Goal: Task Accomplishment & Management: Manage account settings

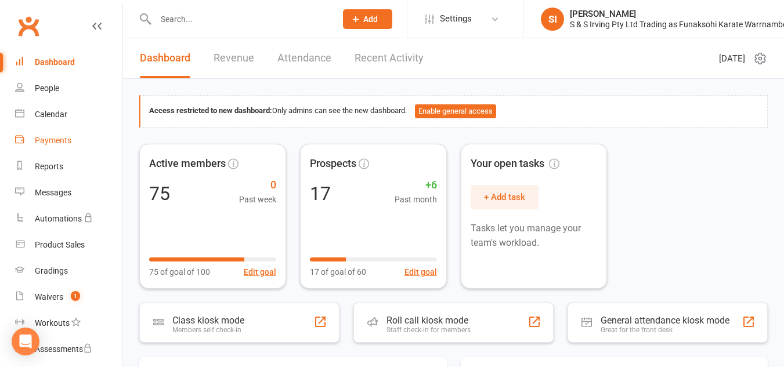
click at [48, 146] on link "Payments" at bounding box center [68, 141] width 107 height 26
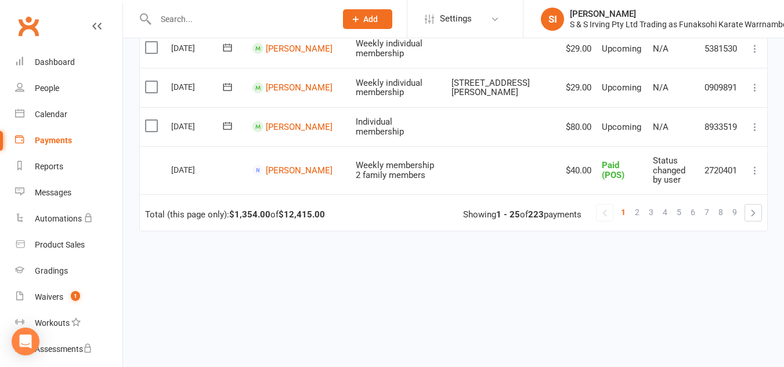
scroll to position [1033, 0]
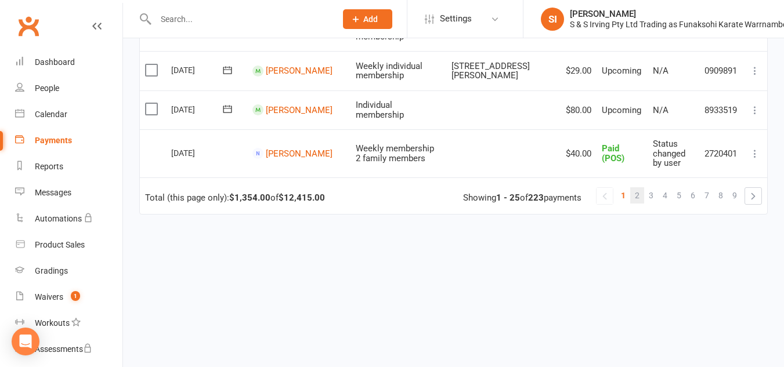
click at [639, 187] on span "2" at bounding box center [637, 195] width 5 height 16
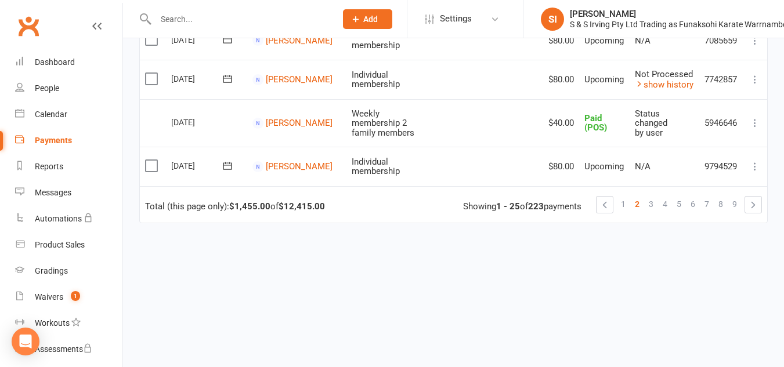
scroll to position [1027, 0]
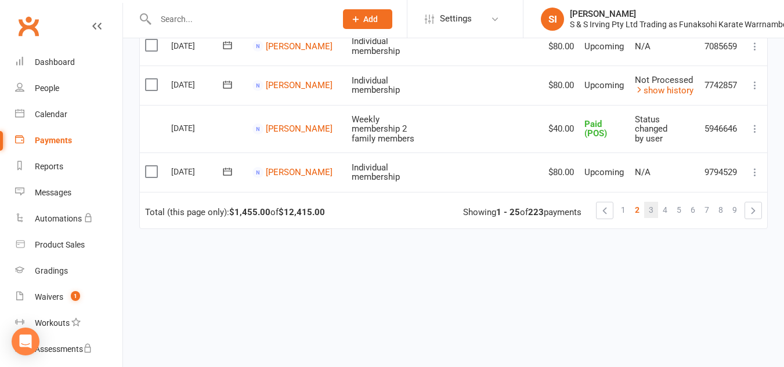
click at [654, 202] on span "3" at bounding box center [651, 210] width 5 height 16
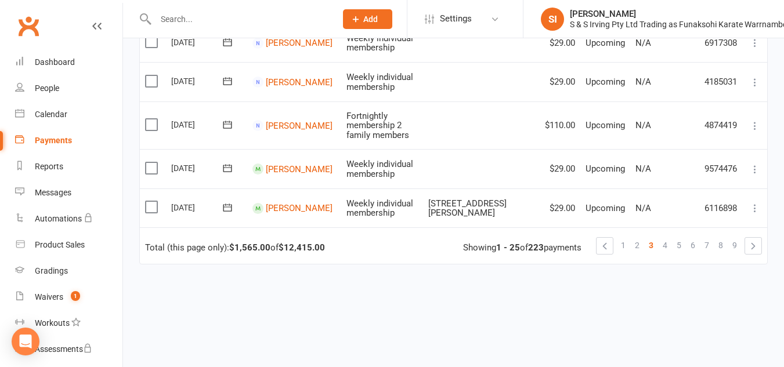
scroll to position [1045, 0]
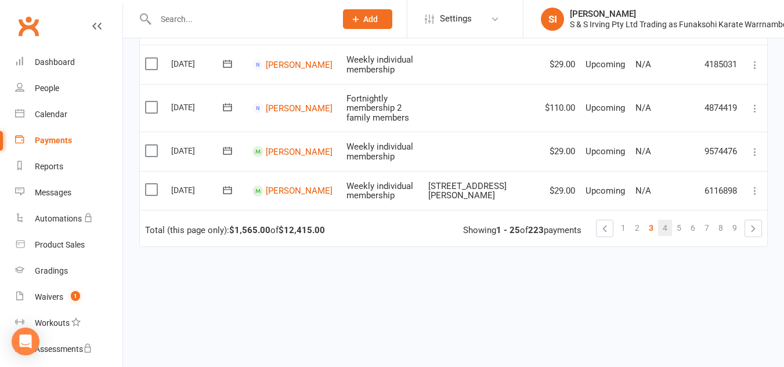
click at [663, 220] on span "4" at bounding box center [665, 228] width 5 height 16
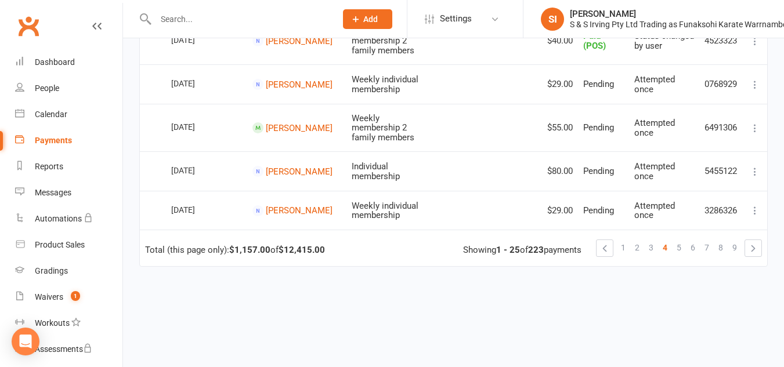
scroll to position [1000, 0]
click at [680, 239] on span "5" at bounding box center [679, 247] width 5 height 16
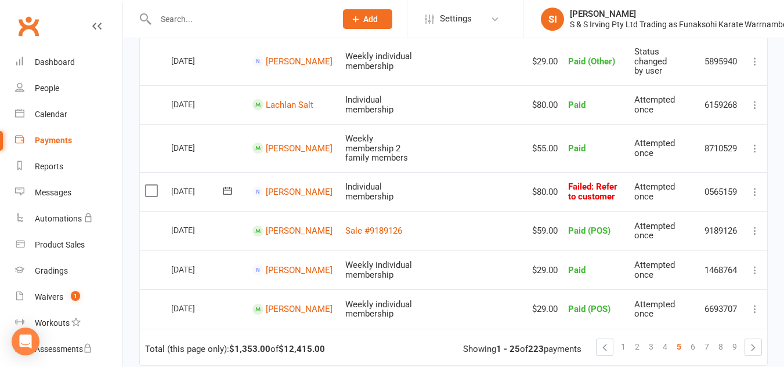
scroll to position [935, 0]
click at [694, 338] on span "6" at bounding box center [693, 346] width 5 height 16
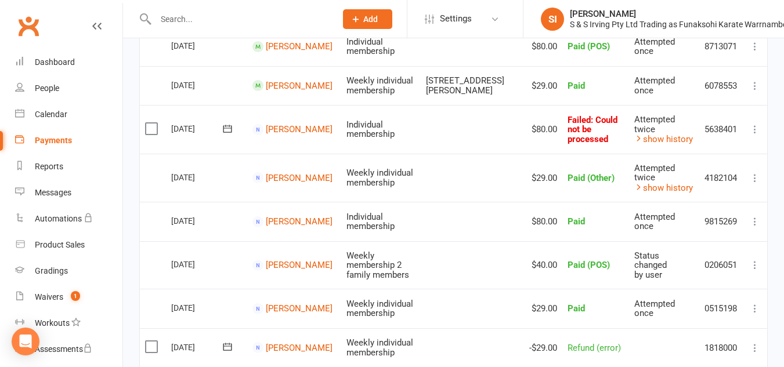
scroll to position [717, 0]
click at [276, 179] on link "[PERSON_NAME]" at bounding box center [299, 179] width 67 height 10
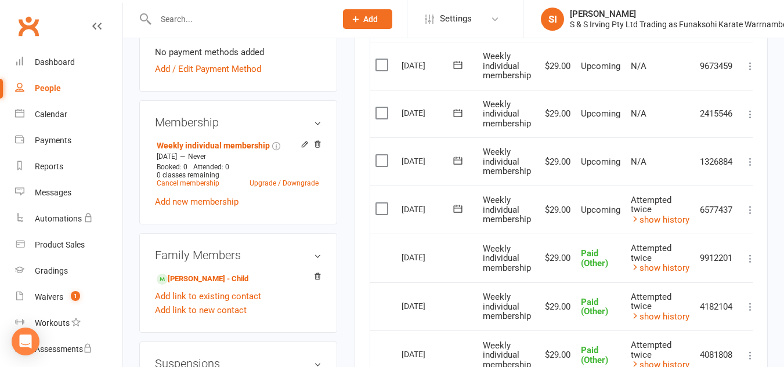
scroll to position [356, 0]
click at [53, 143] on div "Payments" at bounding box center [53, 140] width 37 height 9
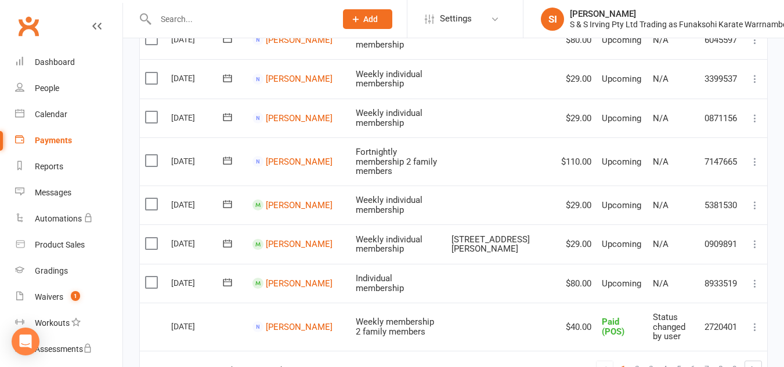
scroll to position [921, 0]
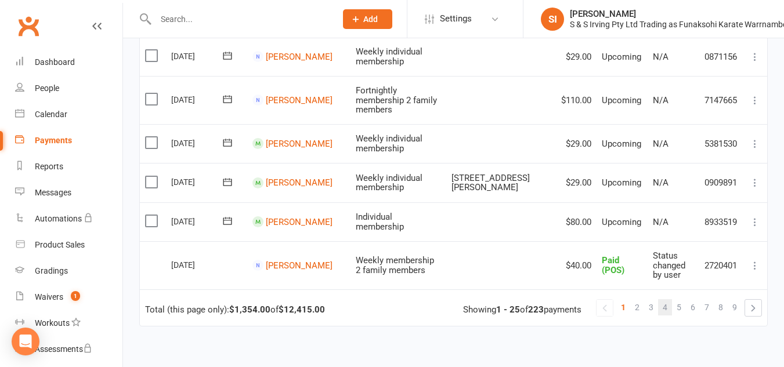
click at [662, 300] on link "4" at bounding box center [665, 308] width 14 height 16
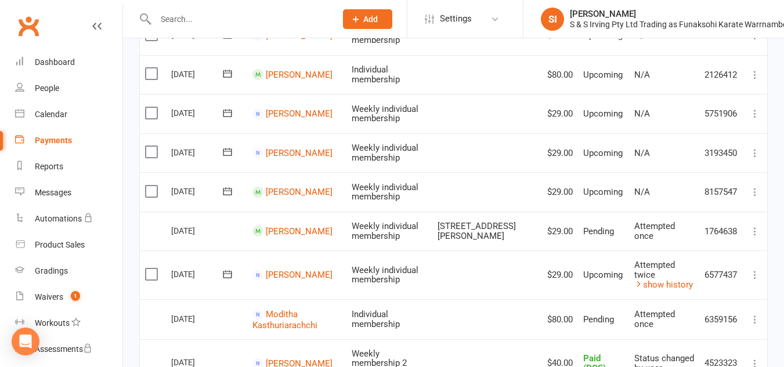
scroll to position [682, 0]
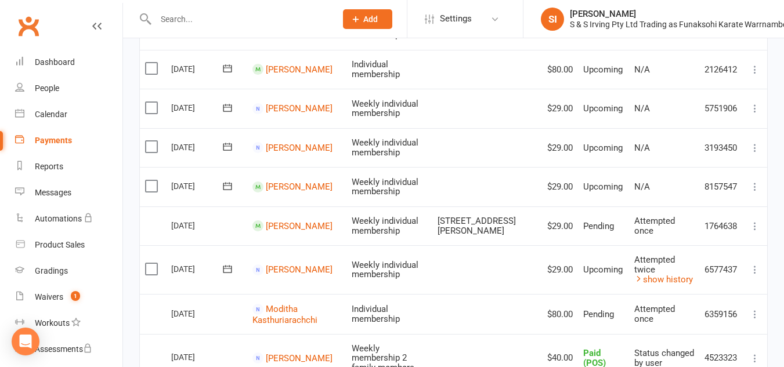
click at [753, 264] on icon at bounding box center [755, 270] width 12 height 12
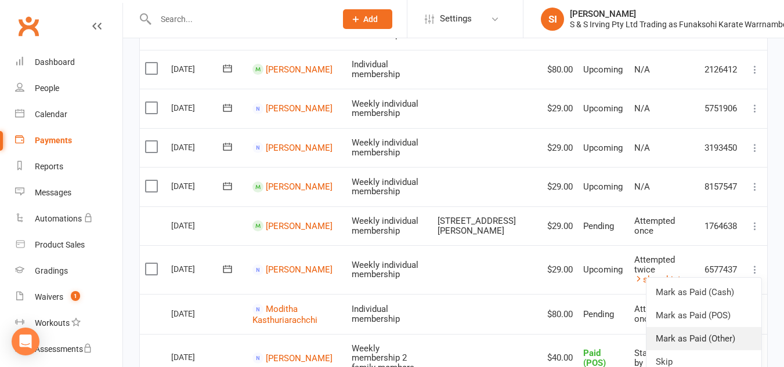
click at [698, 327] on link "Mark as Paid (Other)" at bounding box center [704, 338] width 115 height 23
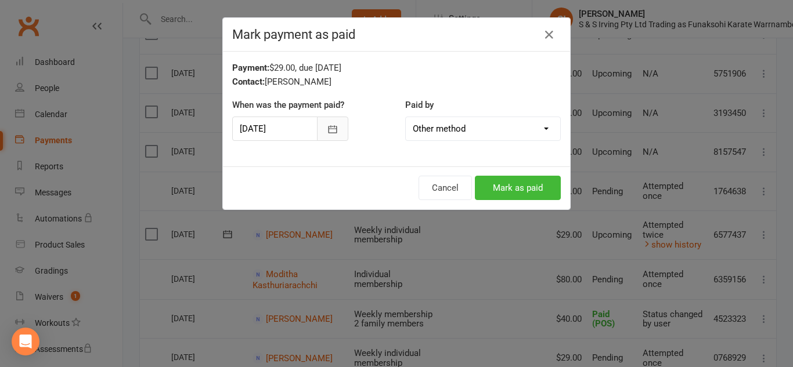
click at [334, 129] on button "button" at bounding box center [332, 129] width 31 height 24
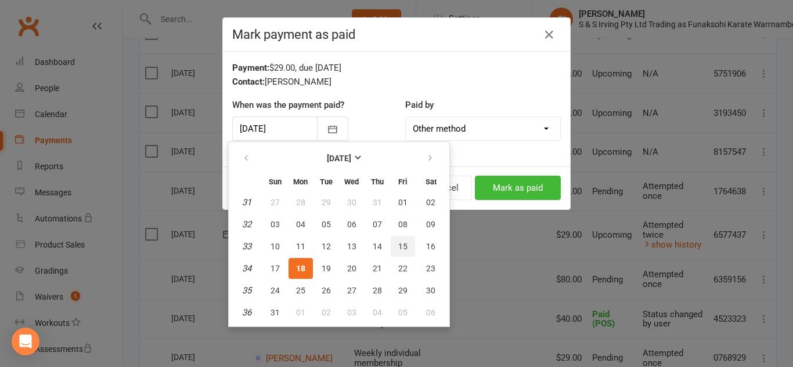
click at [399, 241] on button "15" at bounding box center [403, 246] width 24 height 21
type input "[DATE]"
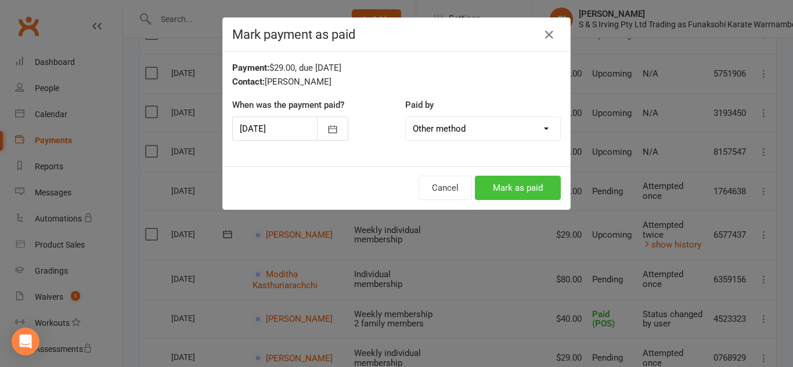
click at [493, 190] on button "Mark as paid" at bounding box center [518, 188] width 86 height 24
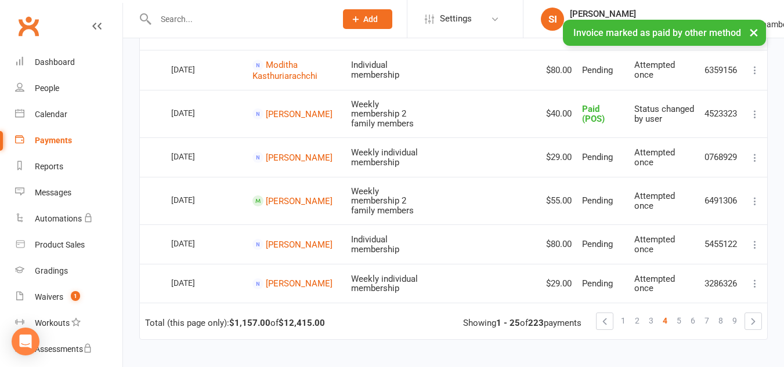
scroll to position [931, 0]
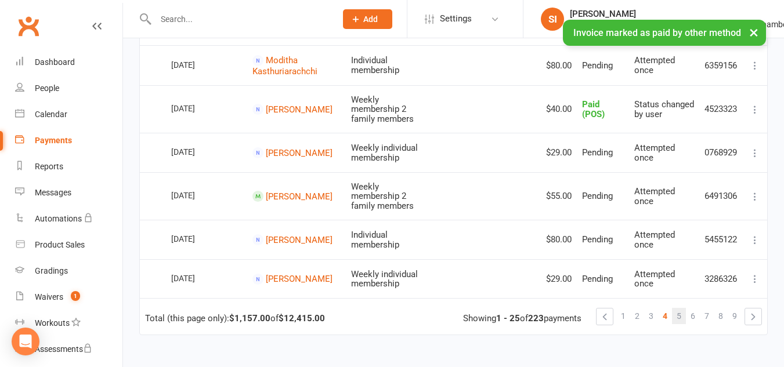
click at [680, 308] on span "5" at bounding box center [679, 316] width 5 height 16
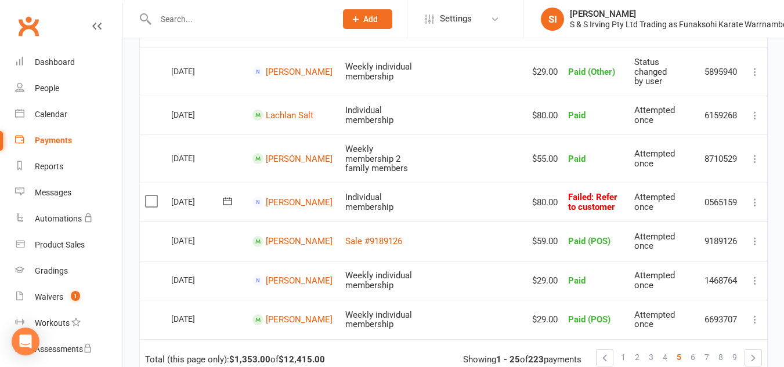
scroll to position [964, 0]
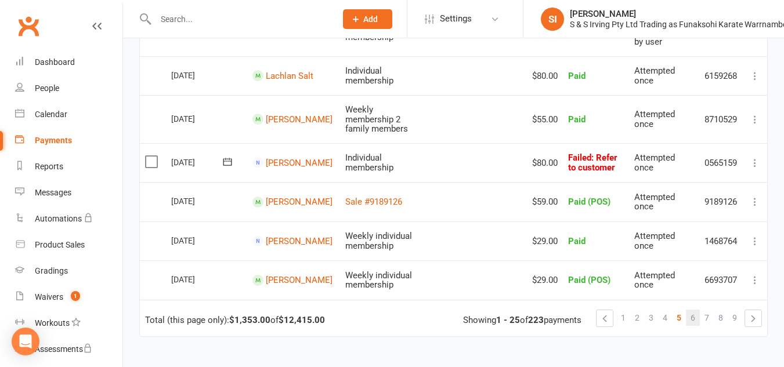
click at [690, 310] on link "6" at bounding box center [693, 318] width 14 height 16
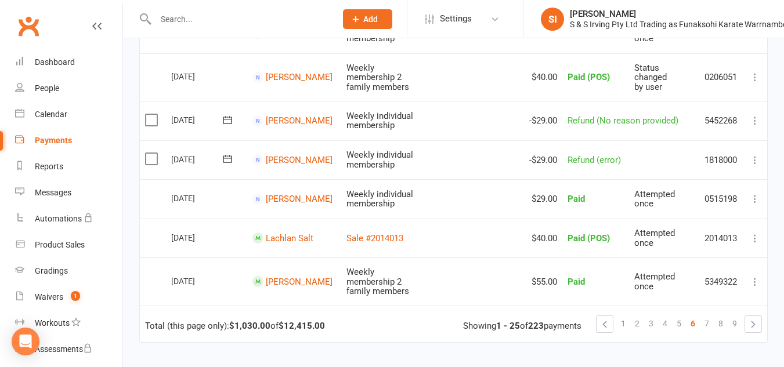
scroll to position [966, 0]
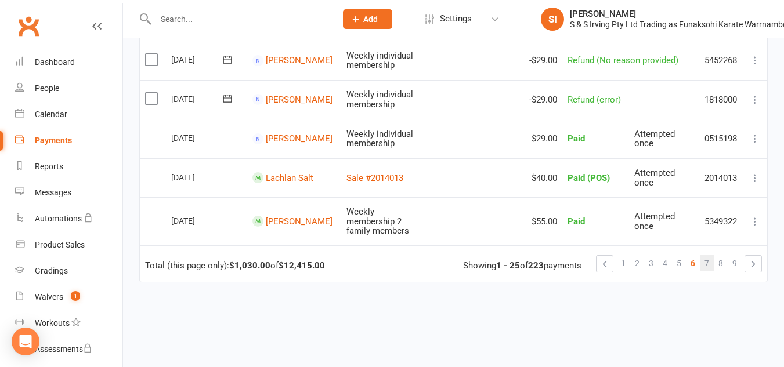
click at [706, 257] on span "7" at bounding box center [707, 263] width 5 height 16
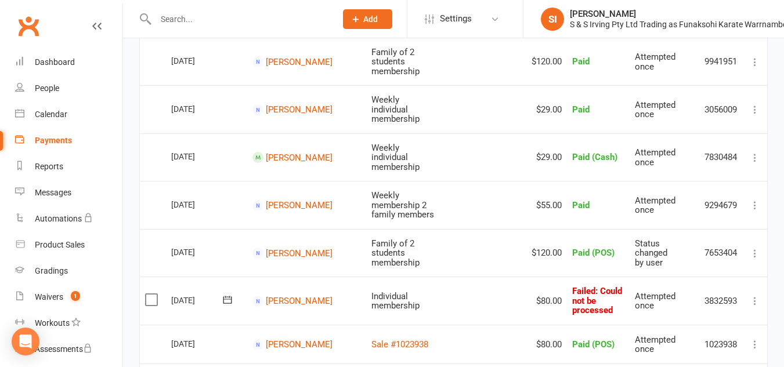
scroll to position [0, 0]
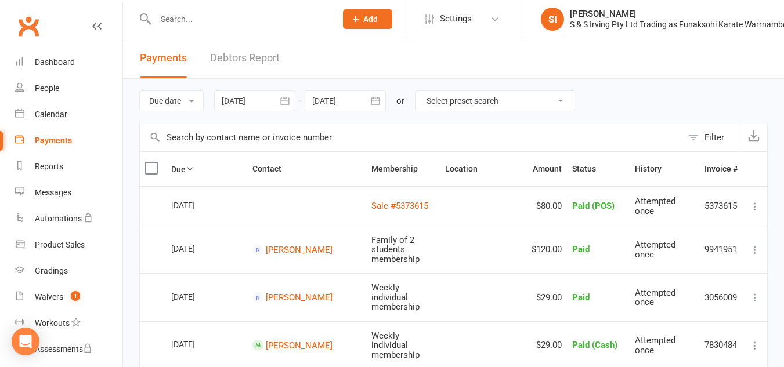
click at [334, 141] on input "text" at bounding box center [411, 138] width 543 height 28
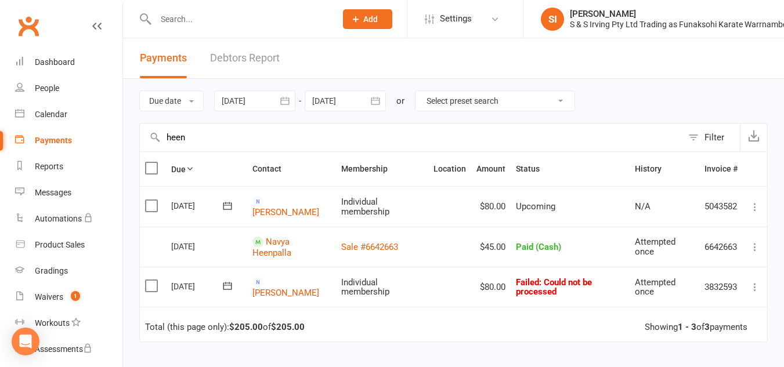
type input "heen"
click at [752, 291] on icon at bounding box center [755, 288] width 12 height 12
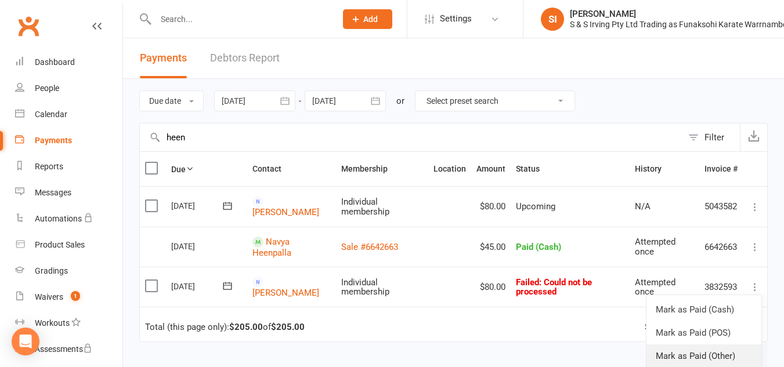
click at [712, 353] on link "Mark as Paid (Other)" at bounding box center [704, 356] width 115 height 23
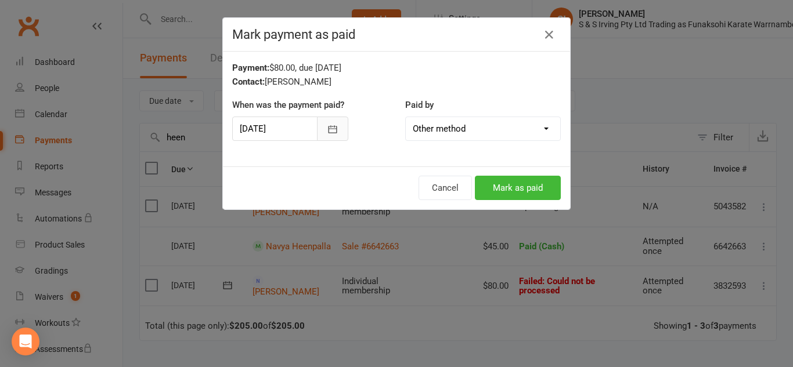
click at [327, 135] on icon "button" at bounding box center [333, 130] width 12 height 12
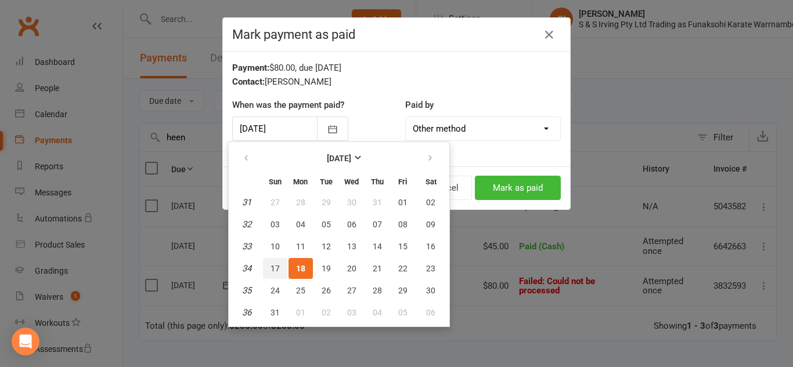
click at [272, 264] on span "17" at bounding box center [274, 268] width 9 height 9
type input "[DATE]"
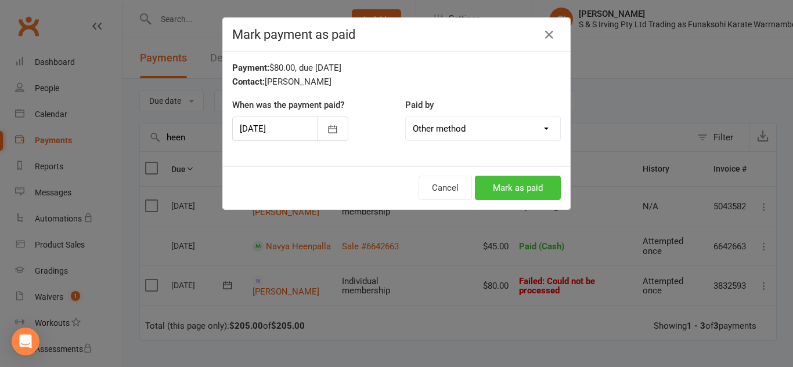
click at [505, 192] on button "Mark as paid" at bounding box center [518, 188] width 86 height 24
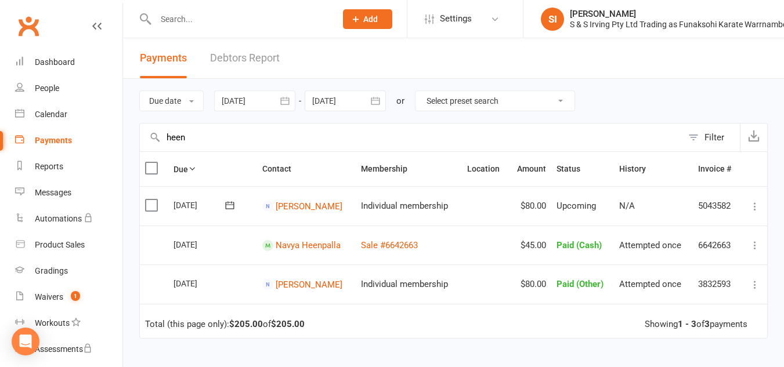
click at [63, 140] on div "Payments" at bounding box center [53, 140] width 37 height 9
click at [214, 139] on input "heen" at bounding box center [411, 138] width 543 height 28
type input "h"
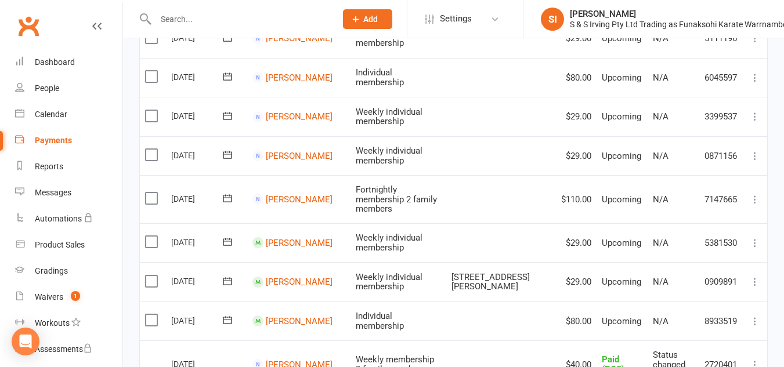
scroll to position [1033, 0]
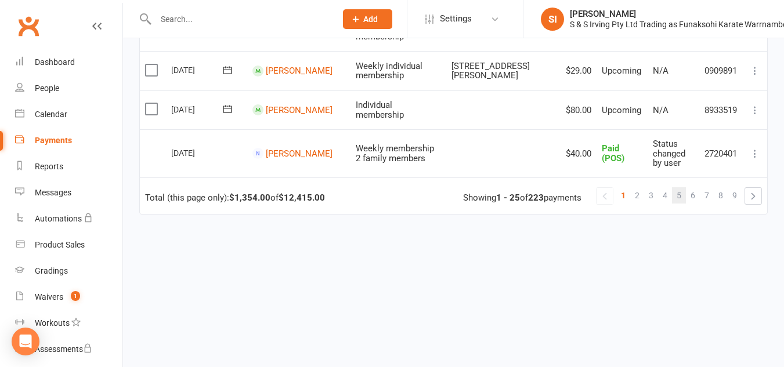
click at [680, 187] on span "5" at bounding box center [679, 195] width 5 height 16
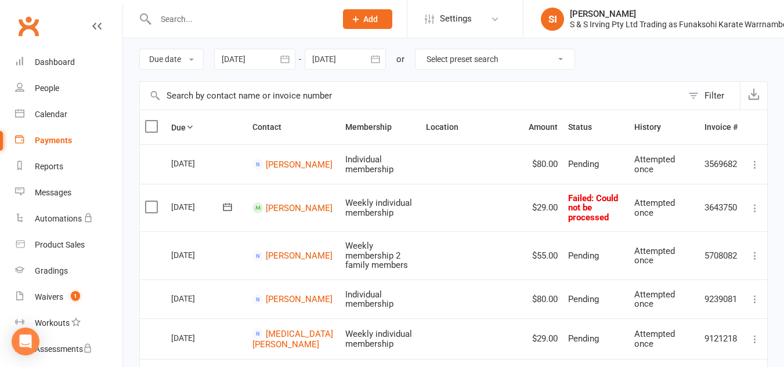
scroll to position [0, 0]
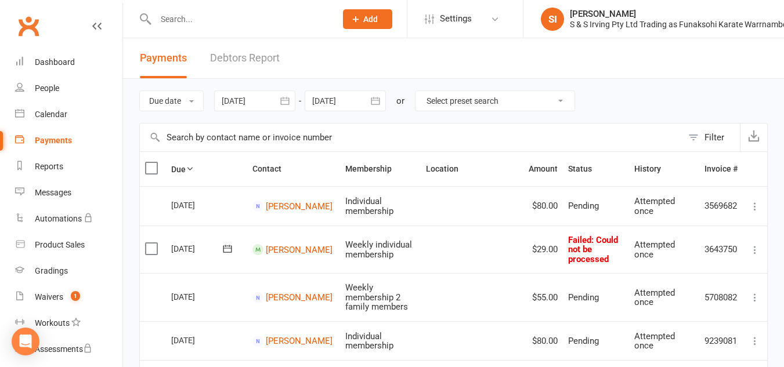
click at [562, 102] on select "Select preset search All failures All skipped payments All pending payments Suc…" at bounding box center [495, 101] width 159 height 20
select select "0"
click at [424, 91] on select "Select preset search All failures All skipped payments All pending payments Suc…" at bounding box center [495, 101] width 159 height 20
type input "[DATE]"
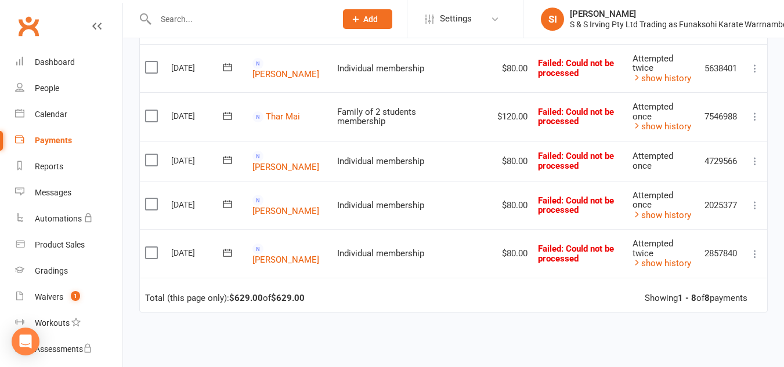
scroll to position [417, 0]
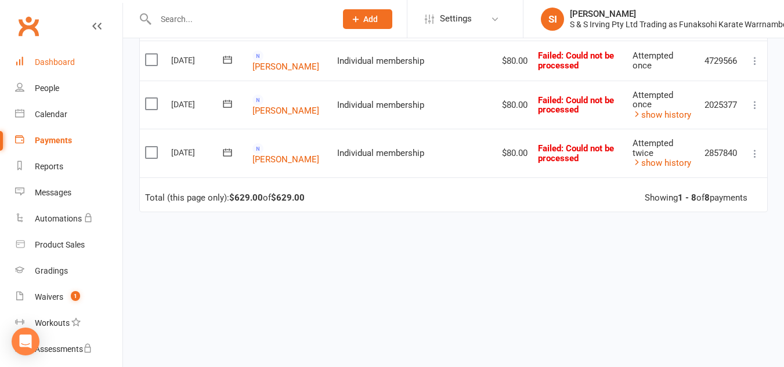
click at [59, 66] on div "Dashboard" at bounding box center [55, 61] width 40 height 9
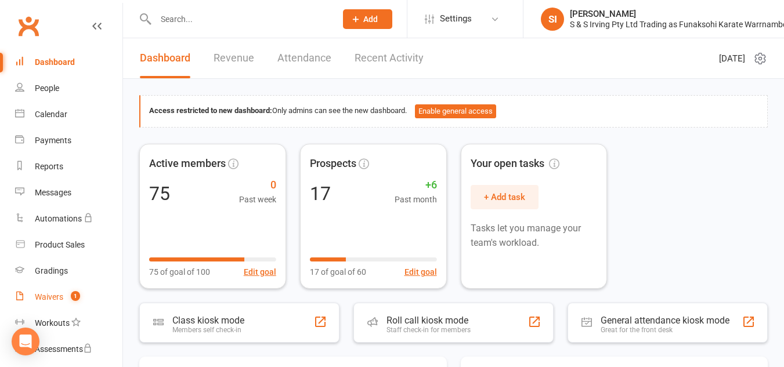
click at [57, 290] on link "Waivers 1" at bounding box center [68, 297] width 107 height 26
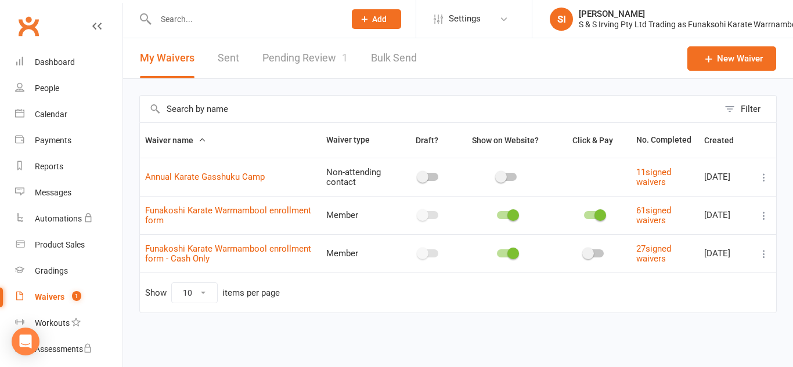
click at [292, 59] on link "Pending Review 1" at bounding box center [304, 58] width 85 height 40
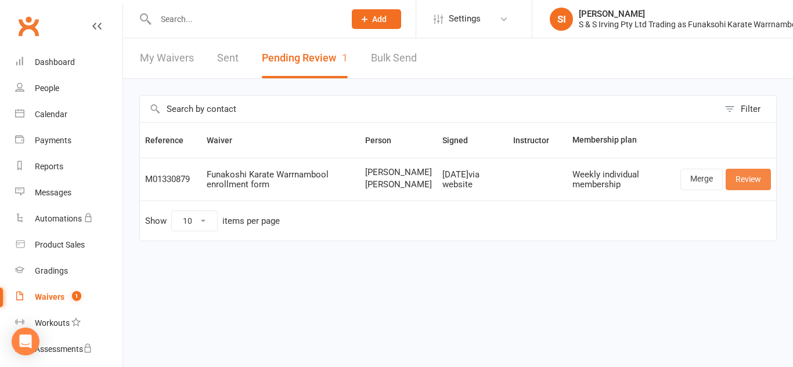
click at [742, 190] on link "Review" at bounding box center [748, 179] width 45 height 21
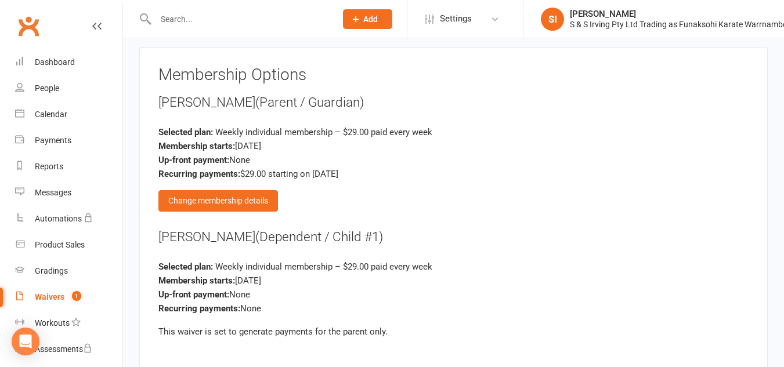
scroll to position [1921, 0]
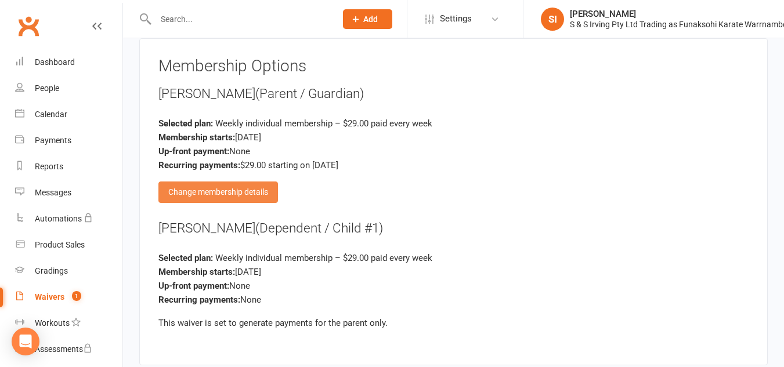
click at [251, 182] on div "Change membership details" at bounding box center [218, 192] width 120 height 21
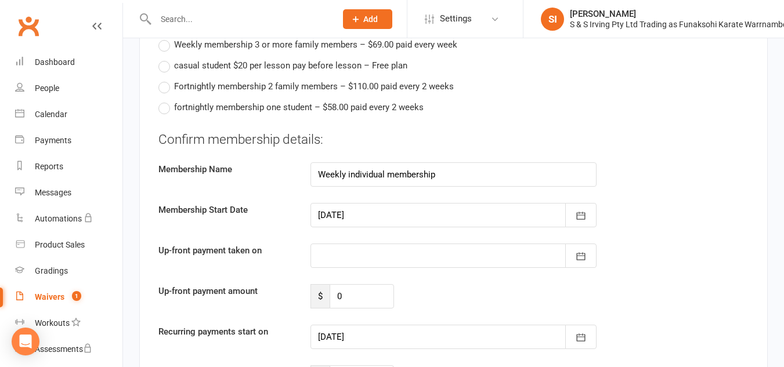
scroll to position [2117, 0]
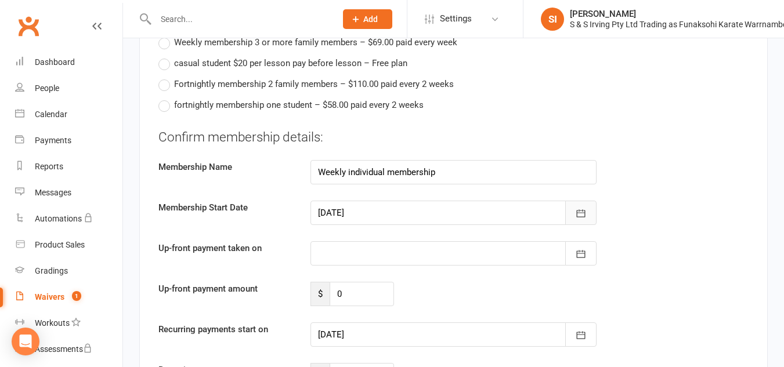
click at [575, 208] on icon "button" at bounding box center [581, 214] width 12 height 12
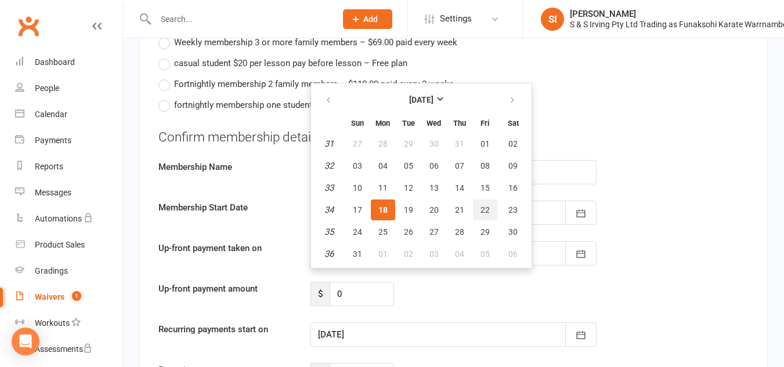
click at [485, 205] on span "22" at bounding box center [485, 209] width 9 height 9
type input "[DATE]"
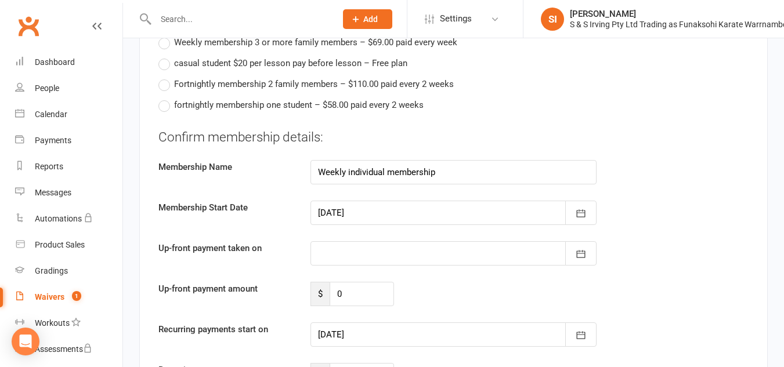
type input "[DATE]"
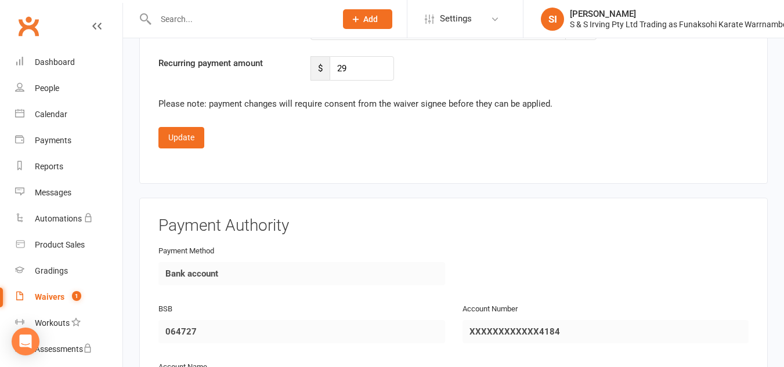
scroll to position [2476, 0]
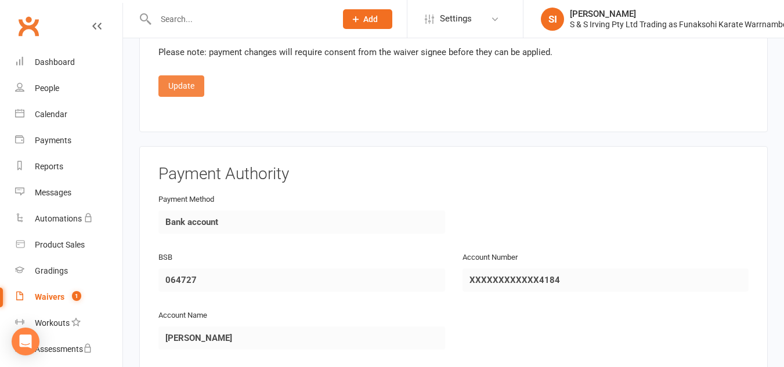
click at [178, 77] on button "Update" at bounding box center [181, 85] width 46 height 21
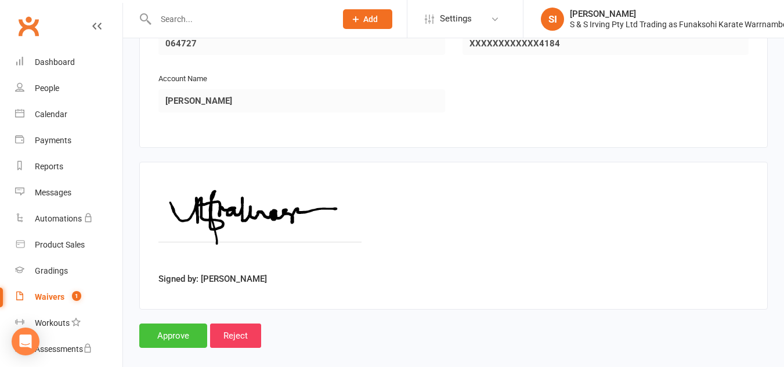
click at [182, 324] on input "Approve" at bounding box center [173, 336] width 68 height 24
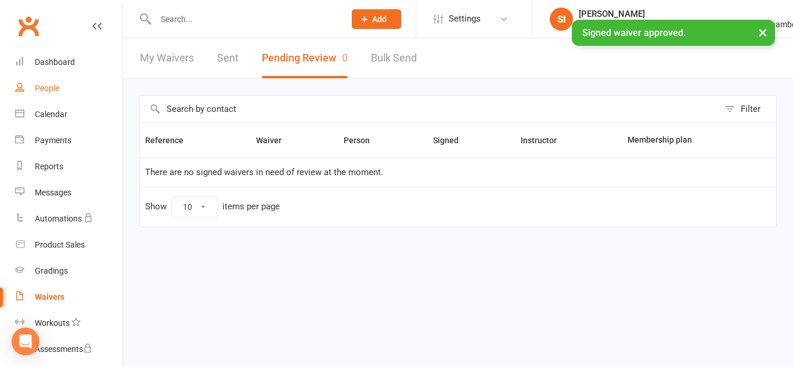
click at [48, 92] on div "People" at bounding box center [47, 88] width 24 height 9
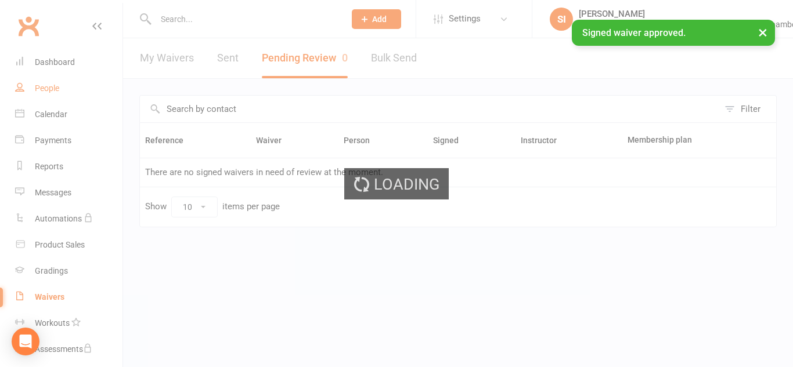
select select "100"
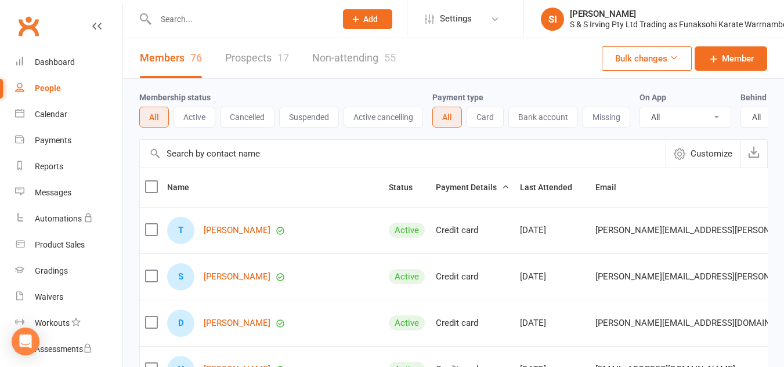
click at [224, 165] on input "text" at bounding box center [403, 154] width 526 height 28
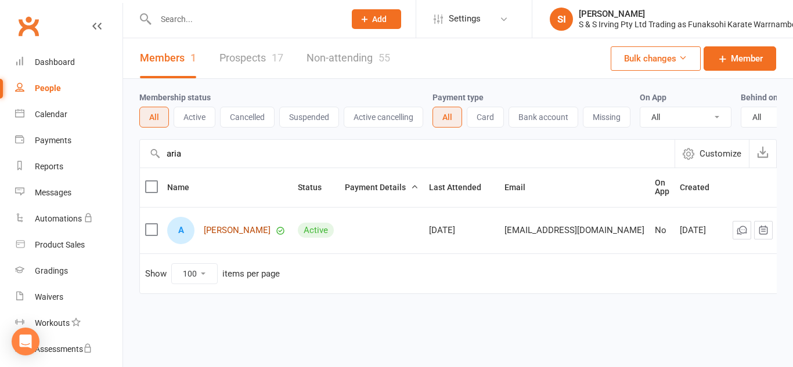
type input "aria"
click at [242, 236] on link "[PERSON_NAME]" at bounding box center [237, 231] width 67 height 10
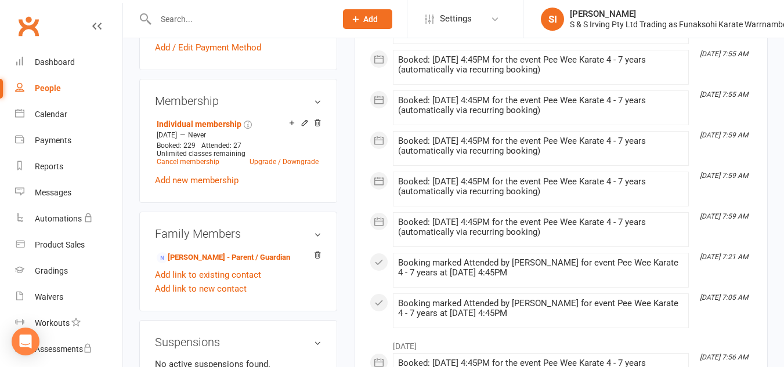
scroll to position [412, 0]
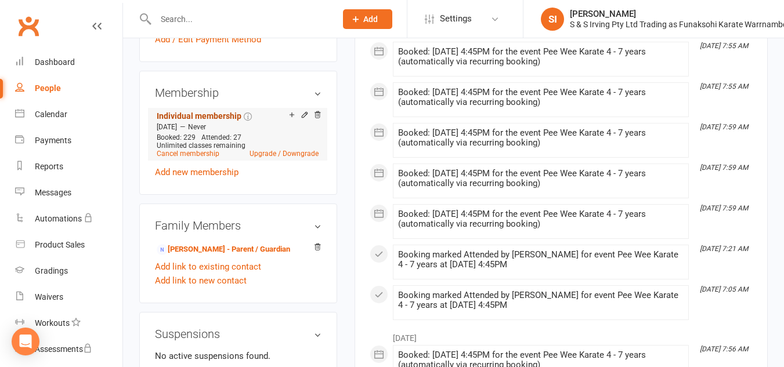
click at [213, 121] on link "Individual membership" at bounding box center [199, 115] width 85 height 9
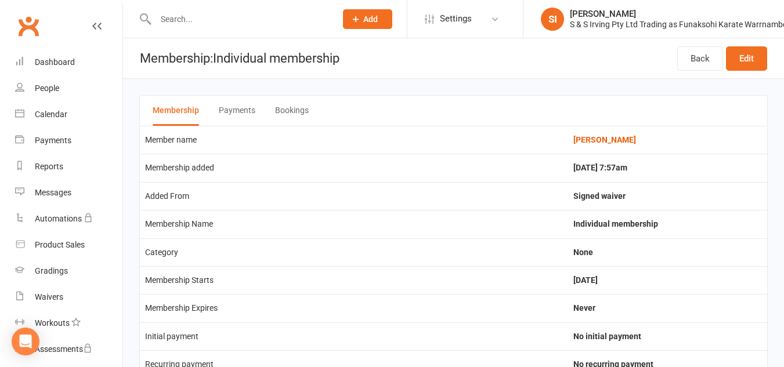
click at [92, 24] on icon at bounding box center [96, 25] width 9 height 9
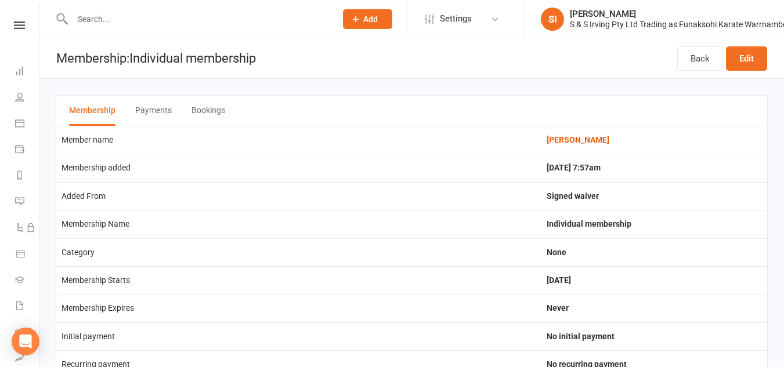
scroll to position [1, 0]
click at [691, 65] on link "Back" at bounding box center [700, 58] width 46 height 24
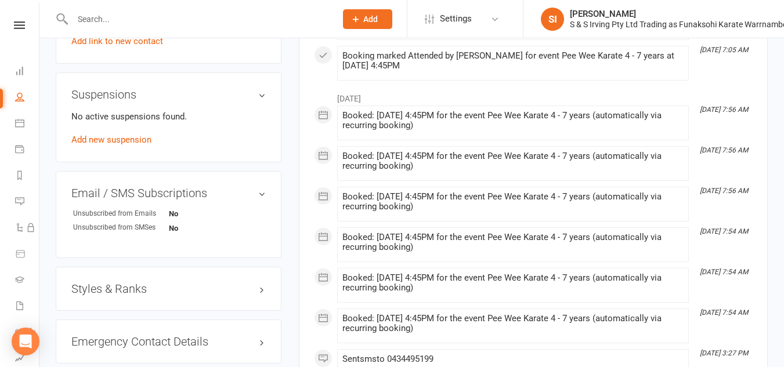
scroll to position [652, 0]
click at [137, 137] on link "Add new suspension" at bounding box center [111, 139] width 80 height 10
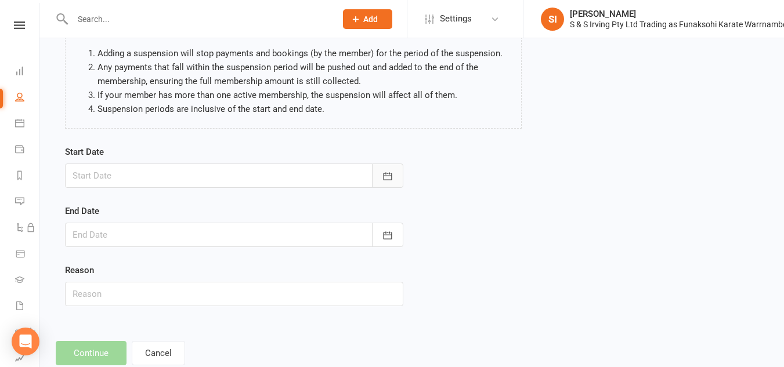
click at [387, 177] on icon "button" at bounding box center [388, 177] width 12 height 12
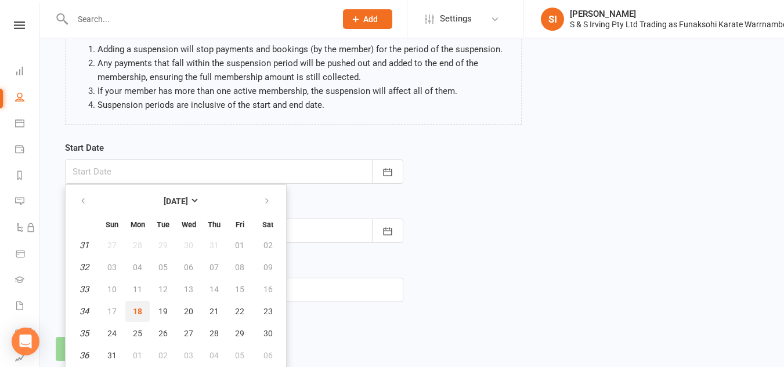
click at [139, 307] on span "18" at bounding box center [137, 311] width 9 height 9
type input "[DATE]"
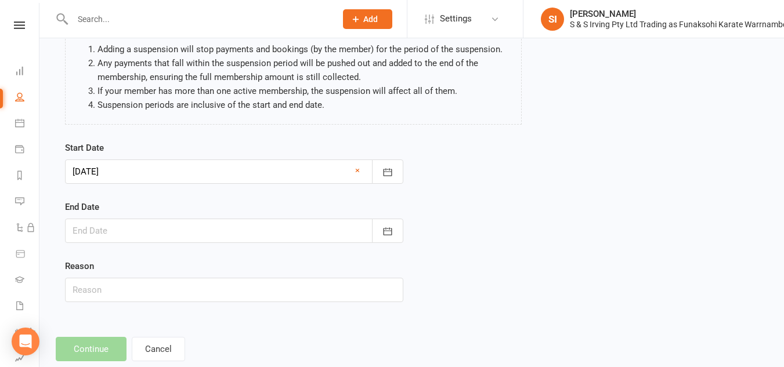
scroll to position [129, 0]
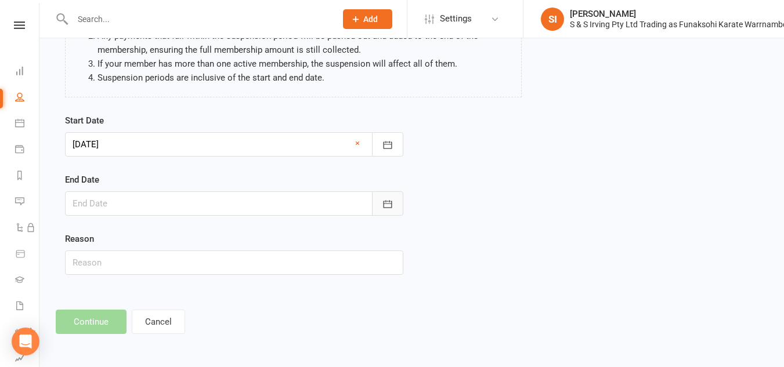
click at [385, 208] on icon "button" at bounding box center [387, 204] width 9 height 8
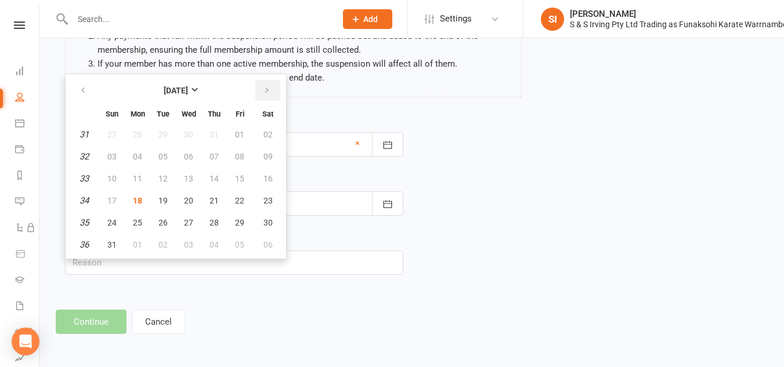
click at [268, 93] on icon "button" at bounding box center [267, 90] width 8 height 9
click at [115, 219] on span "28" at bounding box center [111, 222] width 9 height 9
type input "[DATE]"
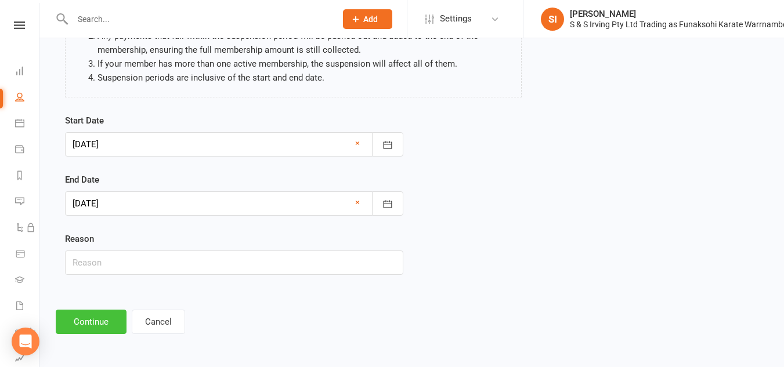
click at [90, 326] on button "Continue" at bounding box center [91, 322] width 71 height 24
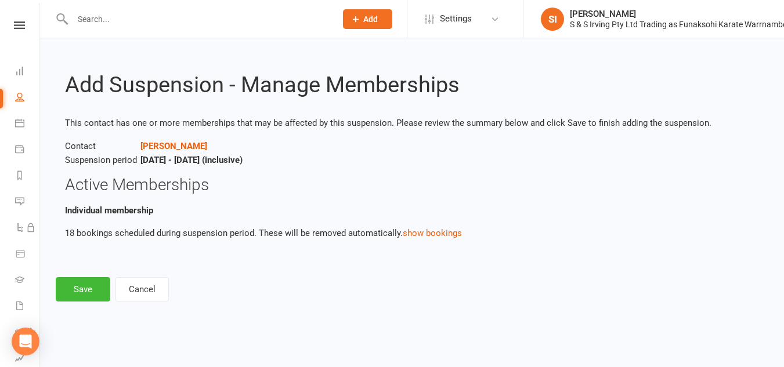
scroll to position [0, 0]
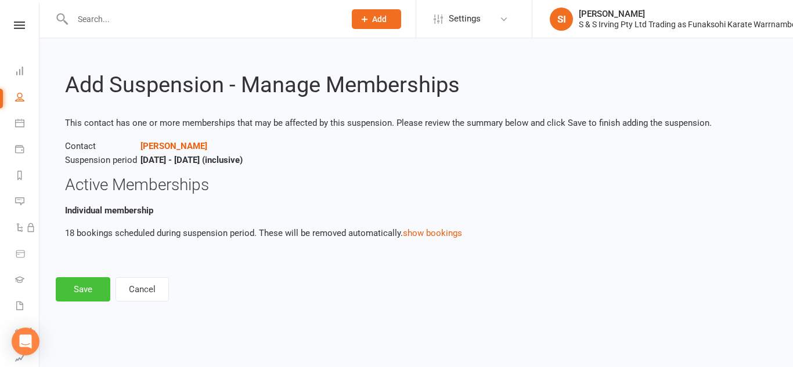
click at [76, 286] on button "Save" at bounding box center [83, 289] width 55 height 24
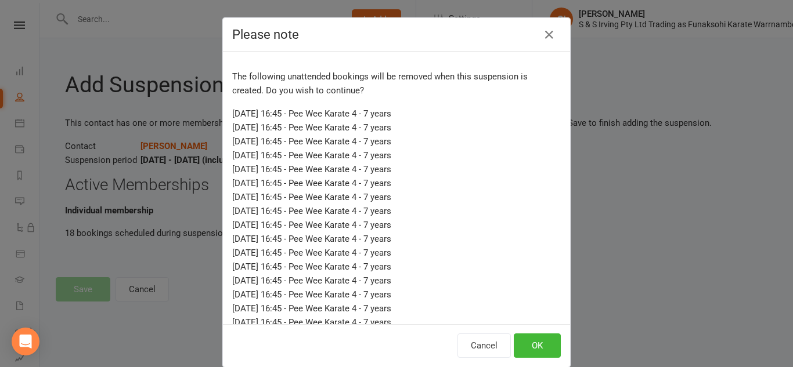
click at [531, 360] on div "Cancel OK" at bounding box center [396, 345] width 347 height 43
click at [531, 351] on button "OK" at bounding box center [537, 346] width 47 height 24
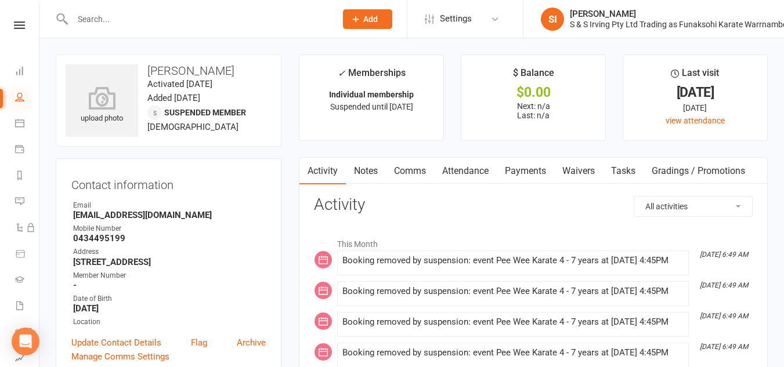
click at [16, 97] on icon at bounding box center [19, 96] width 9 height 9
select select "100"
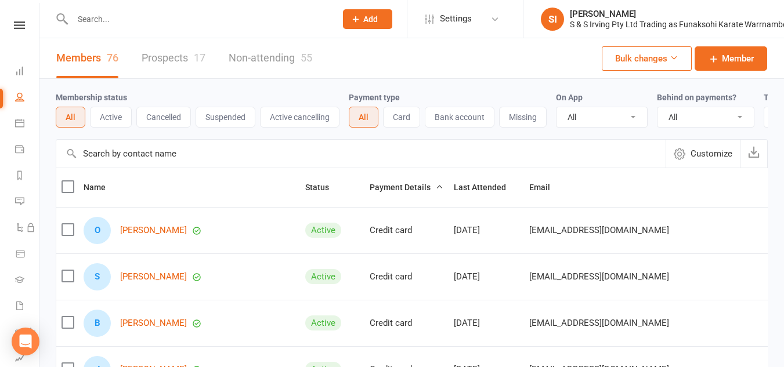
click at [194, 167] on input "text" at bounding box center [360, 154] width 609 height 28
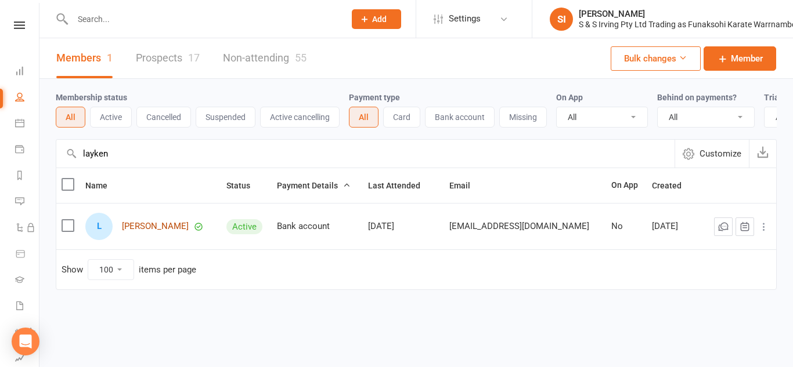
type input "layken"
click at [184, 232] on link "[PERSON_NAME]" at bounding box center [155, 227] width 67 height 10
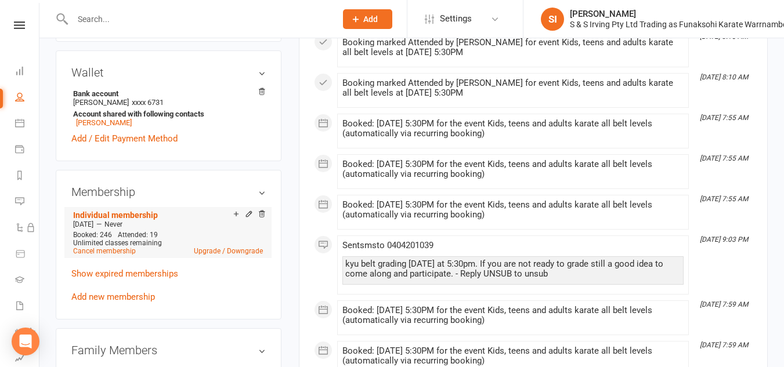
scroll to position [339, 0]
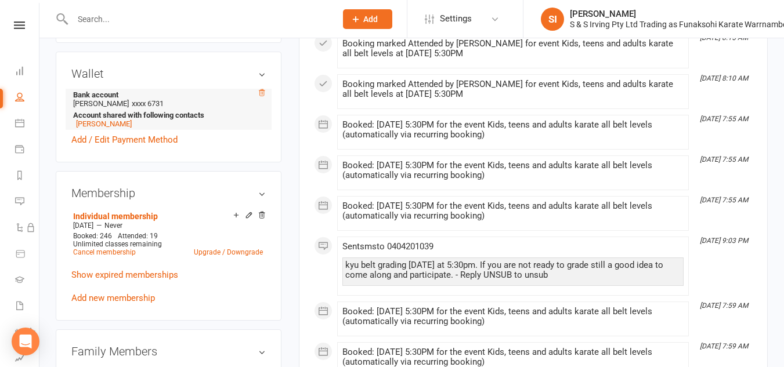
click at [261, 91] on icon at bounding box center [262, 93] width 8 height 8
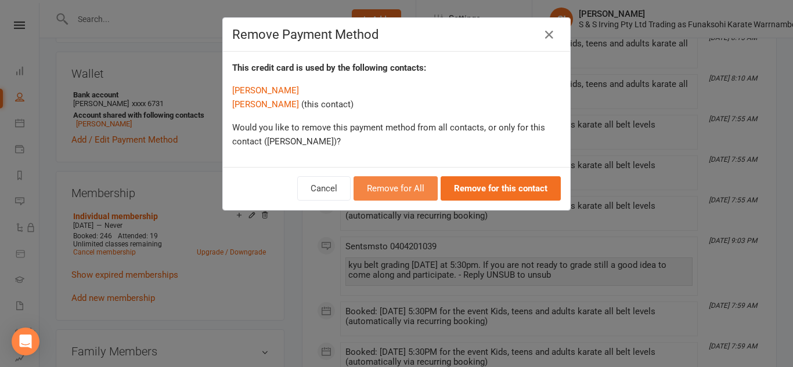
click at [380, 193] on button "Remove for All" at bounding box center [395, 188] width 84 height 24
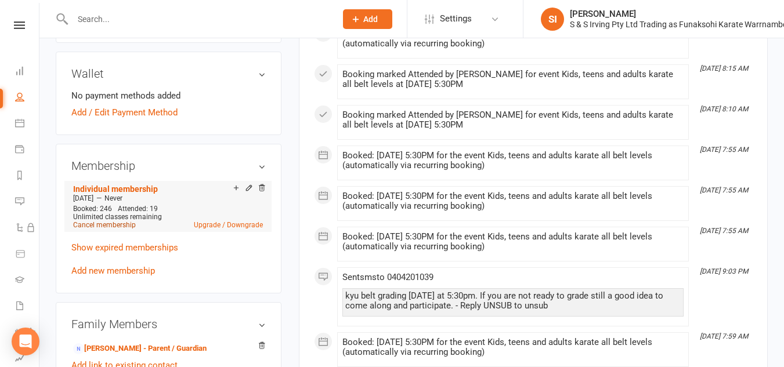
click at [119, 227] on link "Cancel membership" at bounding box center [104, 225] width 63 height 8
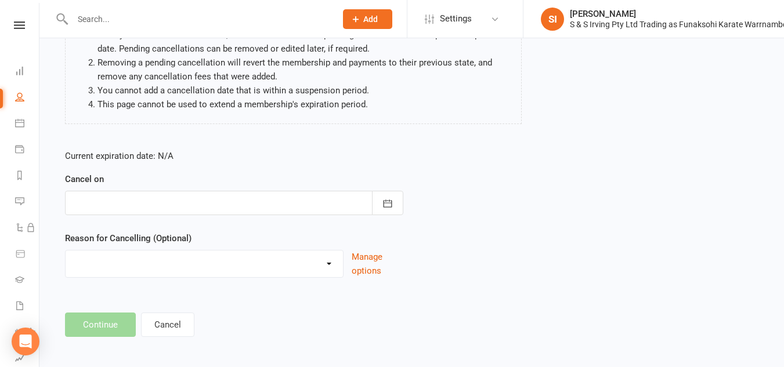
scroll to position [134, 0]
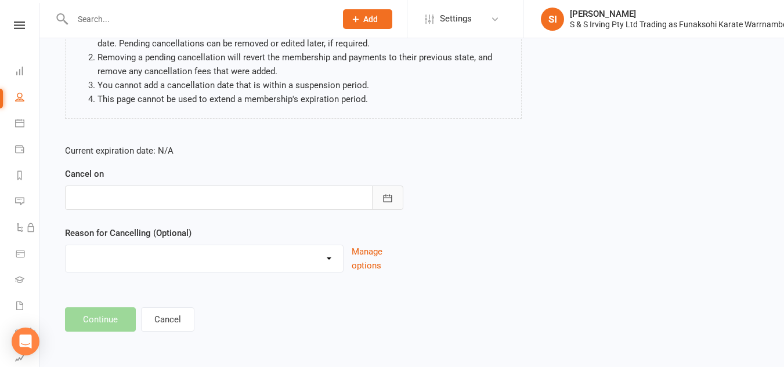
click at [385, 203] on icon "button" at bounding box center [388, 199] width 12 height 12
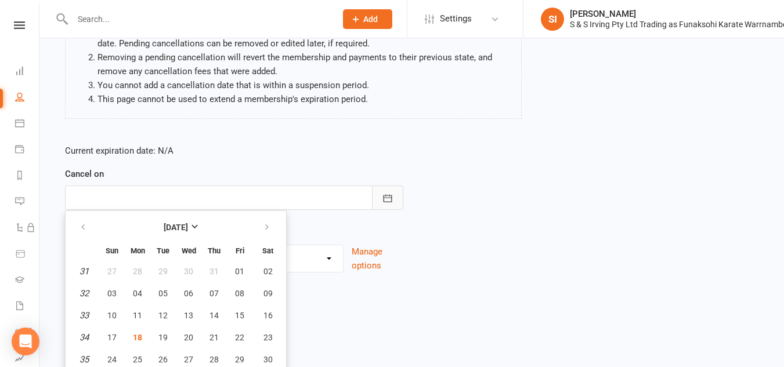
scroll to position [160, 0]
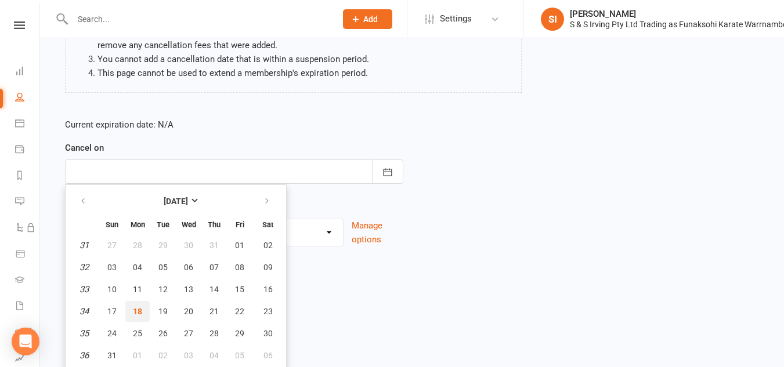
click at [136, 313] on span "18" at bounding box center [137, 311] width 9 height 9
type input "[DATE]"
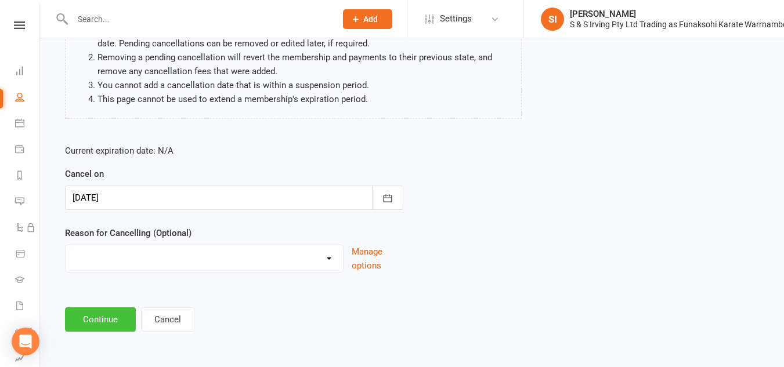
click at [114, 319] on button "Continue" at bounding box center [100, 320] width 71 height 24
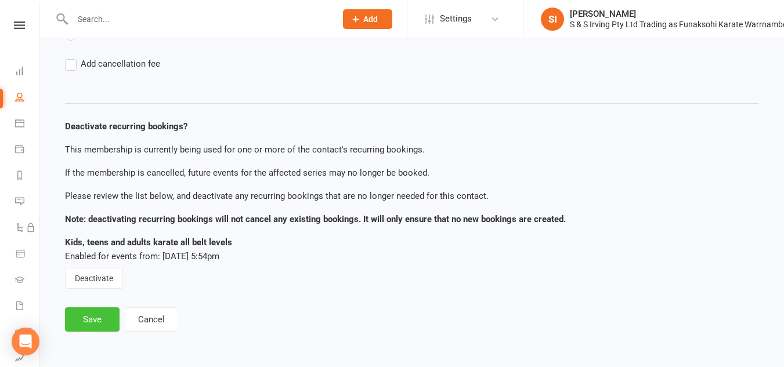
click at [98, 317] on button "Save" at bounding box center [92, 320] width 55 height 24
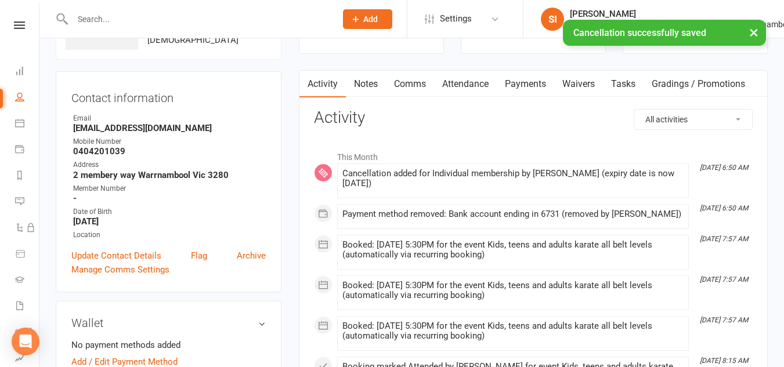
scroll to position [90, 0]
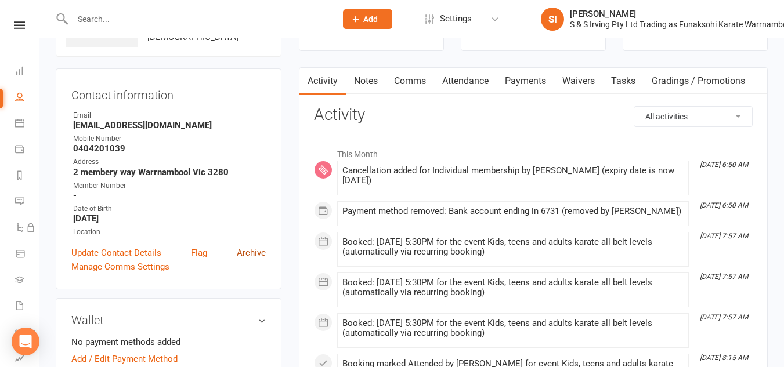
click at [251, 254] on link "Archive" at bounding box center [251, 253] width 29 height 14
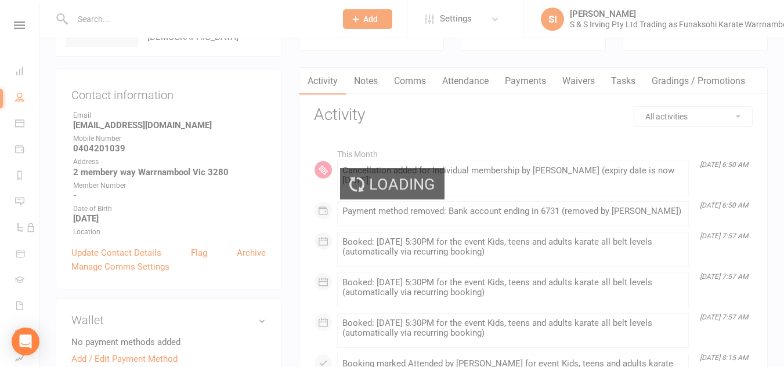
select select "100"
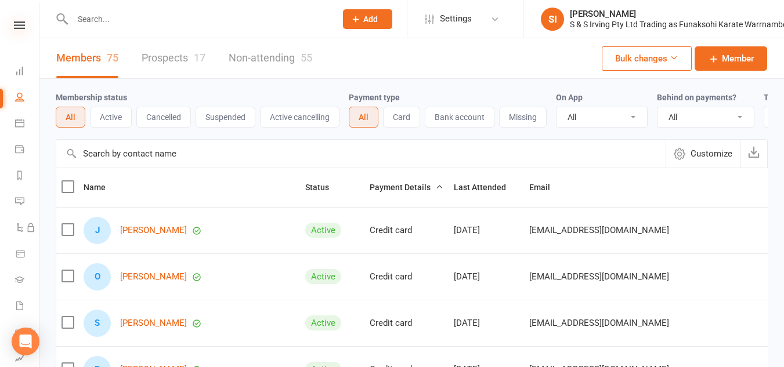
click at [14, 25] on icon at bounding box center [19, 25] width 11 height 8
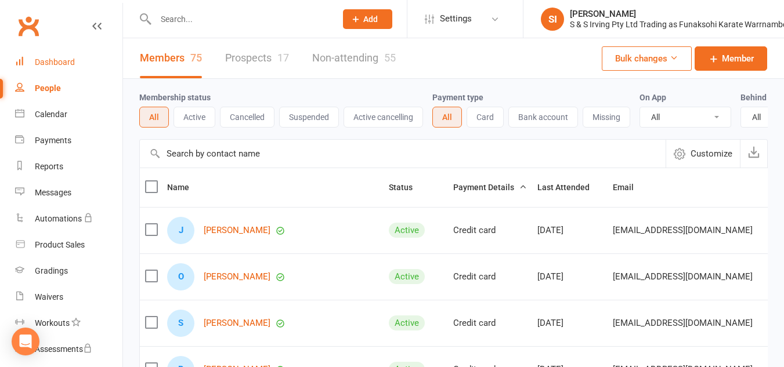
click at [63, 63] on div "Dashboard" at bounding box center [55, 61] width 40 height 9
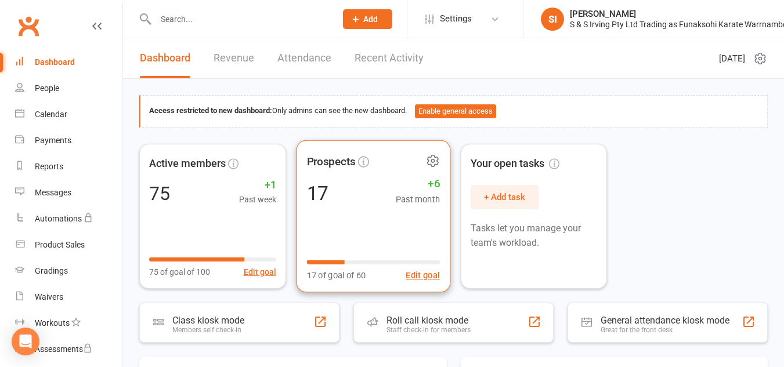
click at [337, 167] on span "Prospects" at bounding box center [330, 161] width 49 height 17
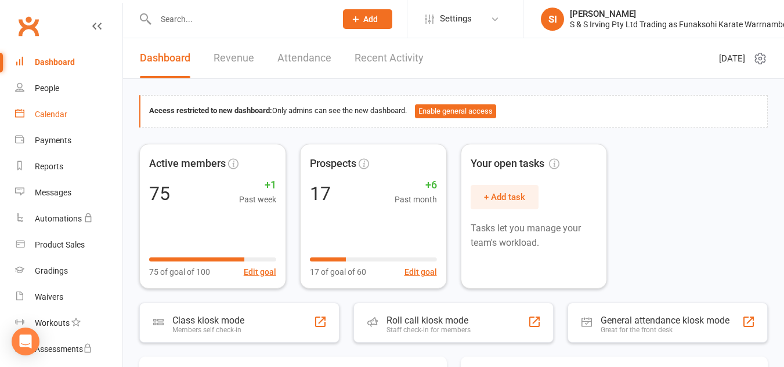
click at [72, 118] on link "Calendar" at bounding box center [68, 115] width 107 height 26
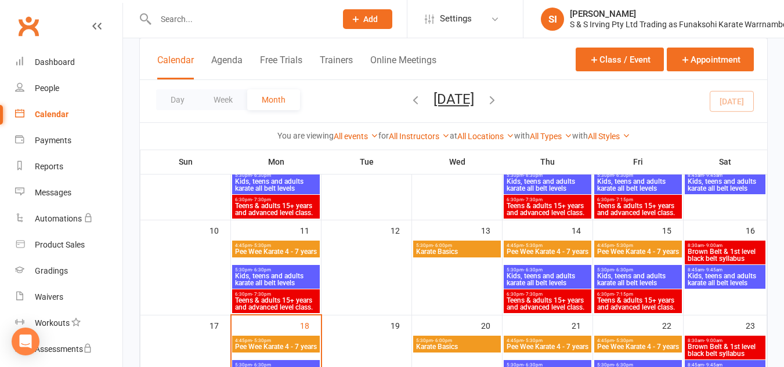
scroll to position [215, 0]
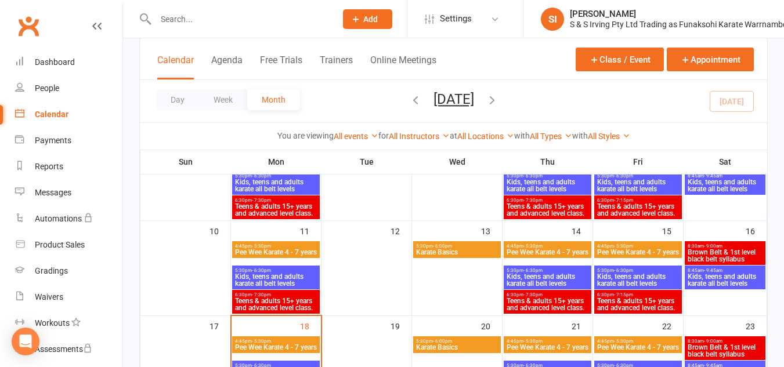
click at [549, 253] on span "Pee Wee Karate 4 - 7 years" at bounding box center [547, 252] width 83 height 7
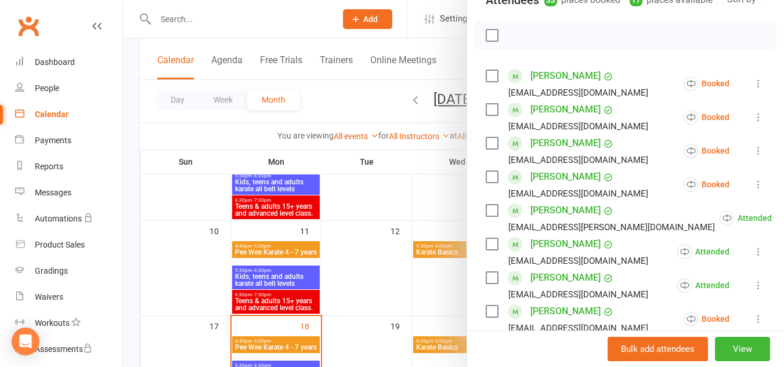
scroll to position [161, 0]
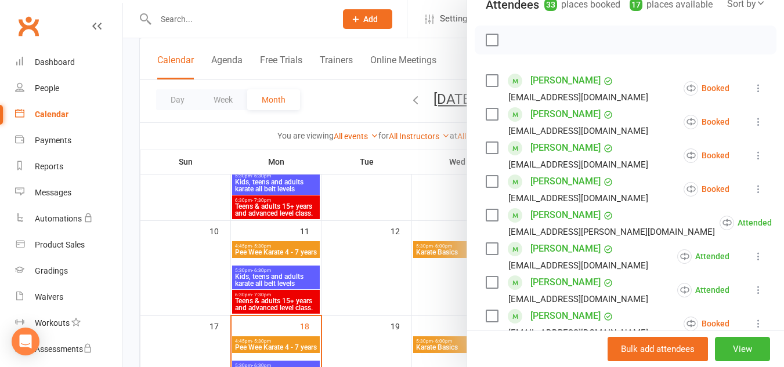
click at [437, 284] on div at bounding box center [453, 183] width 661 height 367
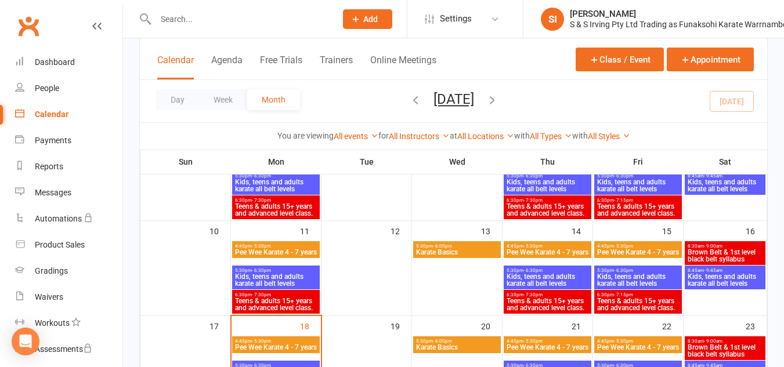
click at [645, 255] on span "Pee Wee Karate 4 - 7 years" at bounding box center [638, 252] width 83 height 7
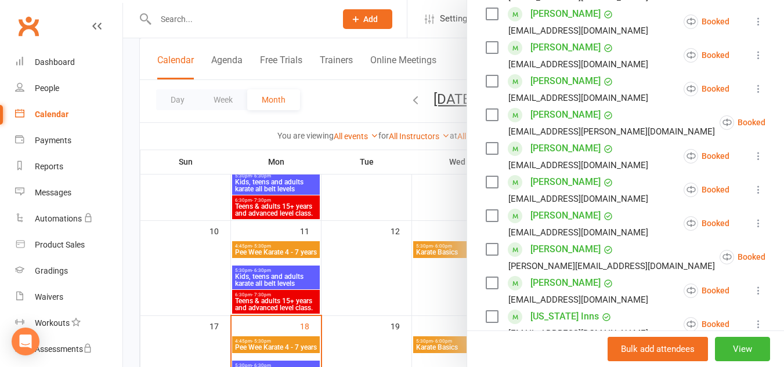
scroll to position [262, 0]
click at [427, 208] on div at bounding box center [453, 183] width 661 height 367
